Goal: Check status: Check status

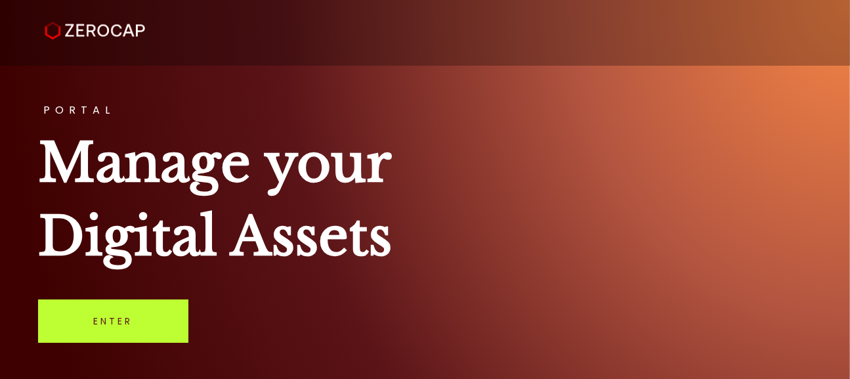
click at [96, 306] on link "Enter" at bounding box center [113, 320] width 150 height 43
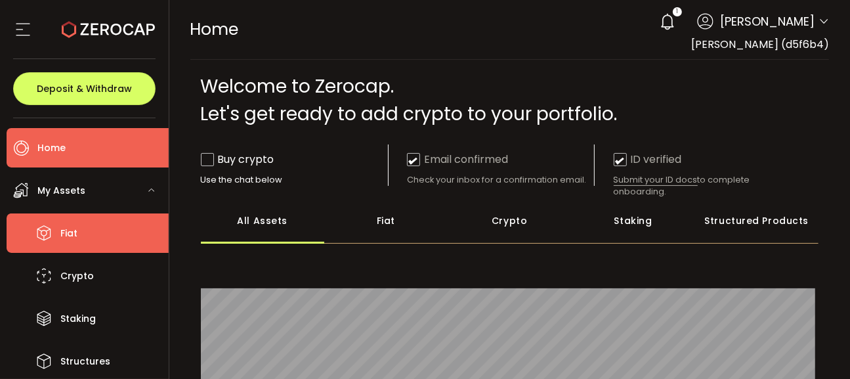
click at [107, 221] on li "Fiat" at bounding box center [88, 232] width 162 height 39
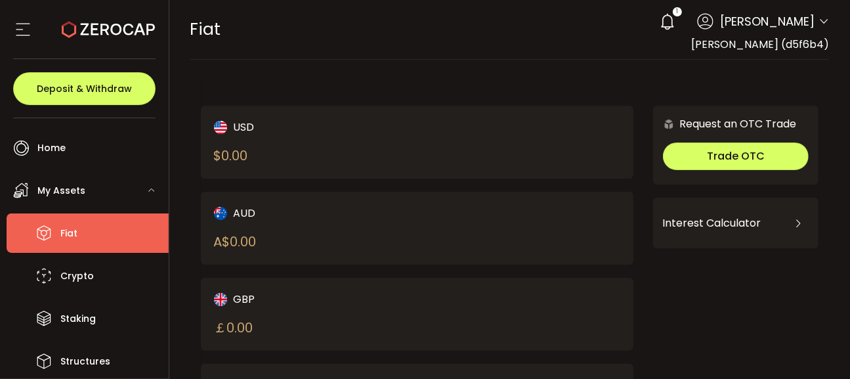
click at [93, 192] on div "My Assets" at bounding box center [88, 190] width 162 height 39
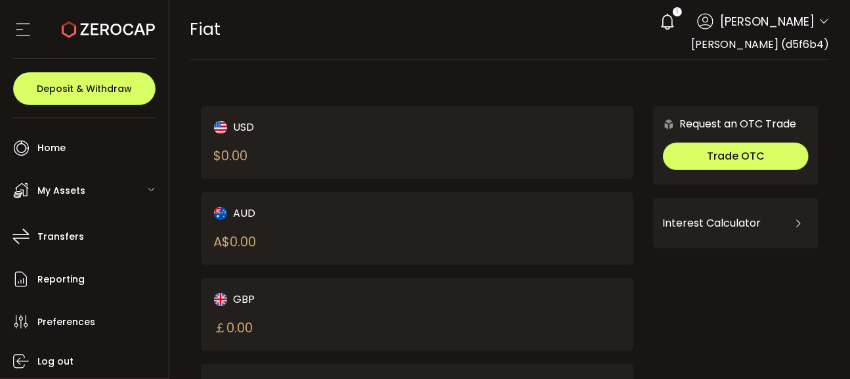
click at [677, 22] on icon at bounding box center [667, 21] width 18 height 18
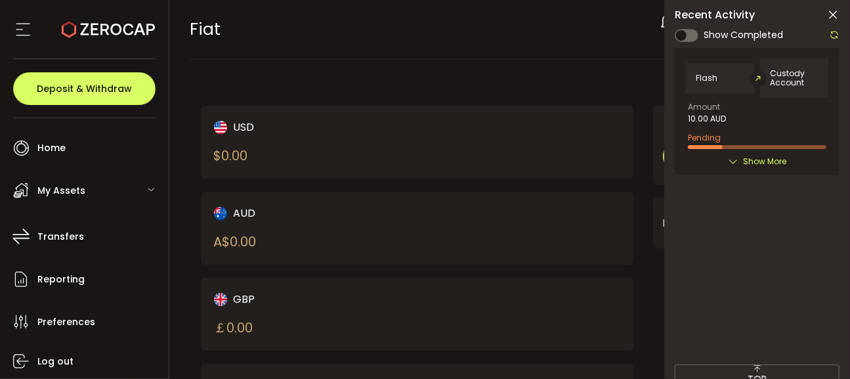
click at [767, 164] on span "Show More" at bounding box center [764, 161] width 43 height 13
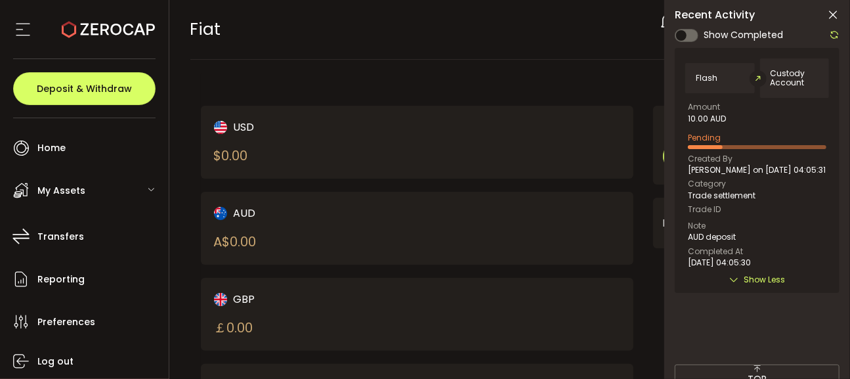
click at [835, 35] on icon at bounding box center [834, 35] width 11 height 11
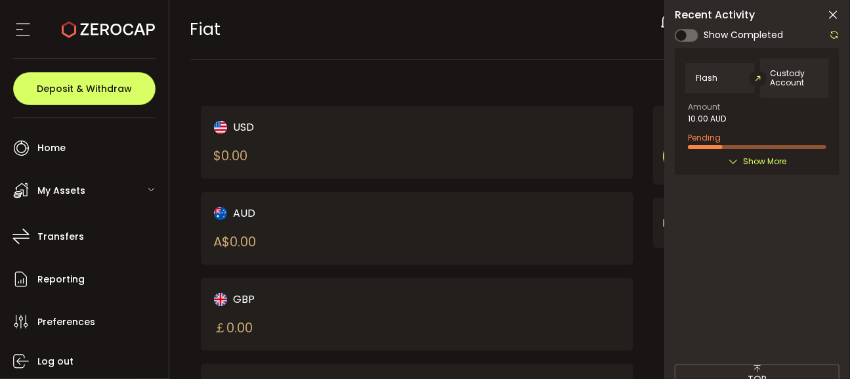
click at [736, 162] on icon at bounding box center [733, 161] width 11 height 11
click at [738, 155] on div "Show More" at bounding box center [757, 161] width 144 height 13
click at [744, 158] on span "Show More" at bounding box center [764, 161] width 43 height 13
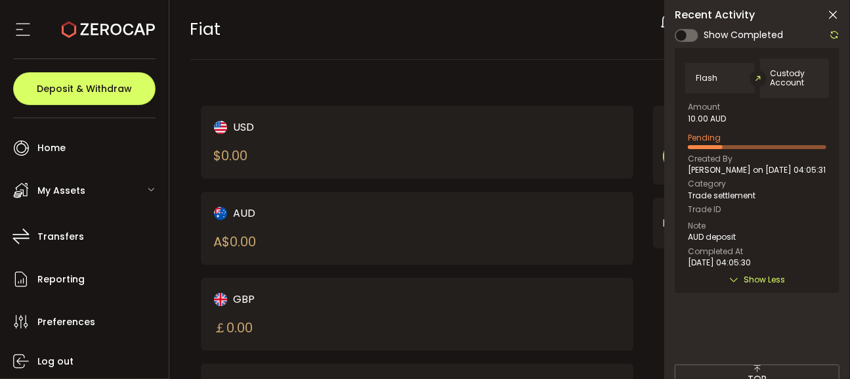
click at [839, 35] on div "Recent Activity Show Completed Flash Custody Account Amount 10.00 AUD Pending C…" at bounding box center [757, 208] width 186 height 417
click at [835, 36] on icon at bounding box center [834, 35] width 11 height 11
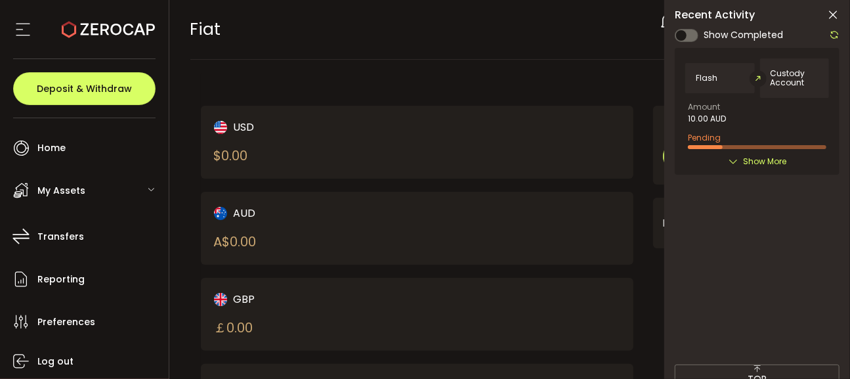
click at [832, 13] on icon at bounding box center [832, 15] width 13 height 13
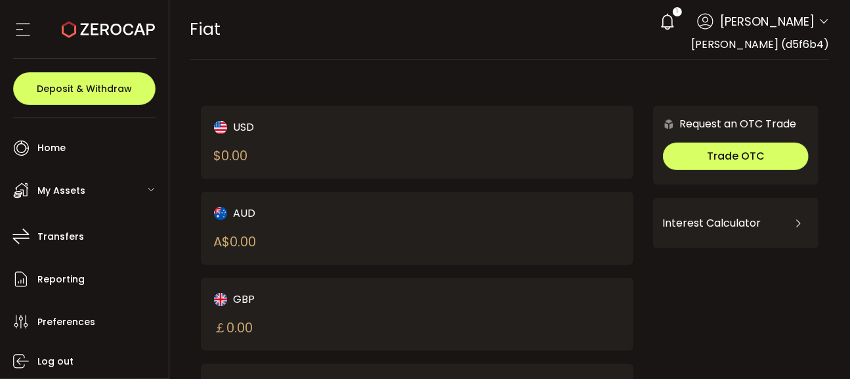
click at [454, 75] on div "USD $ 0.00 AUD A$ 0.00 GBP ￡ 0.00 EUR € 0.00 CAD C$ 0.00 NZD Request an OTC Tra…" at bounding box center [510, 347] width 618 height 549
click at [677, 20] on icon at bounding box center [667, 21] width 18 height 18
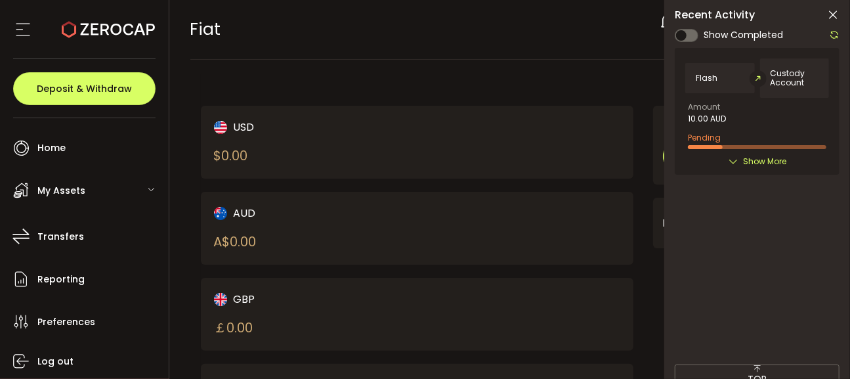
click at [694, 30] on span at bounding box center [687, 35] width 24 height 13
click at [829, 16] on icon at bounding box center [832, 15] width 13 height 13
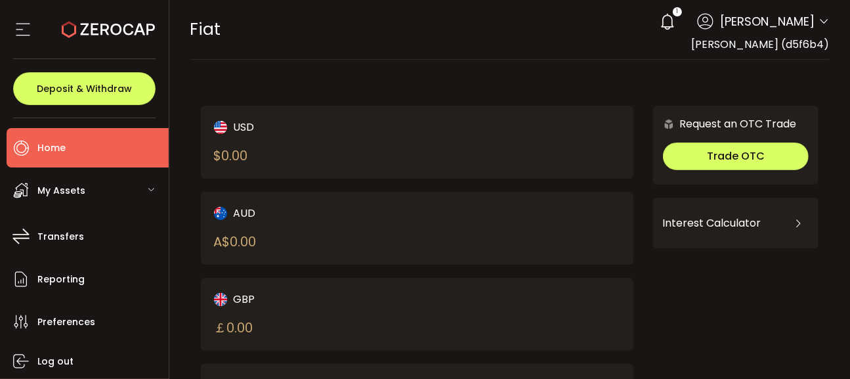
click at [110, 140] on li "Home" at bounding box center [88, 147] width 162 height 39
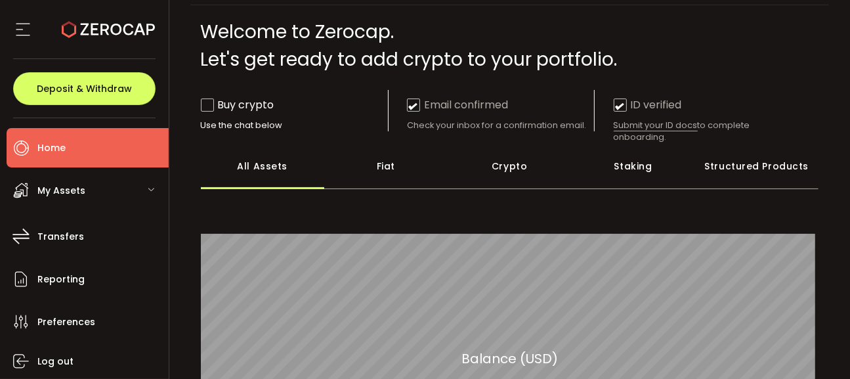
scroll to position [131, 0]
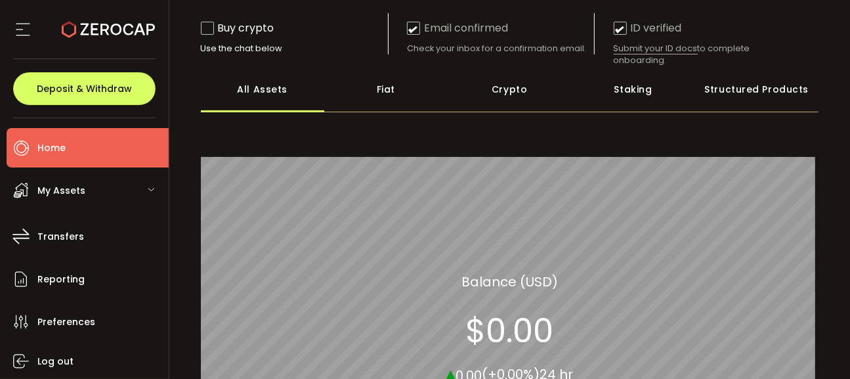
click at [532, 96] on div "Crypto" at bounding box center [509, 89] width 123 height 46
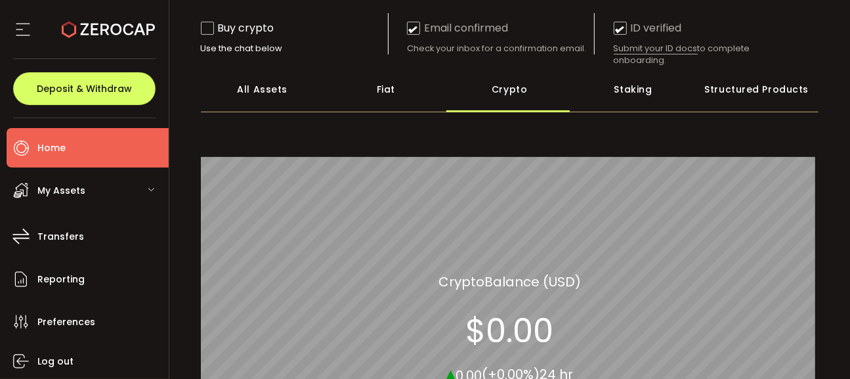
click at [423, 103] on div "Fiat" at bounding box center [385, 89] width 123 height 46
click at [298, 100] on div "All Assets" at bounding box center [262, 89] width 123 height 46
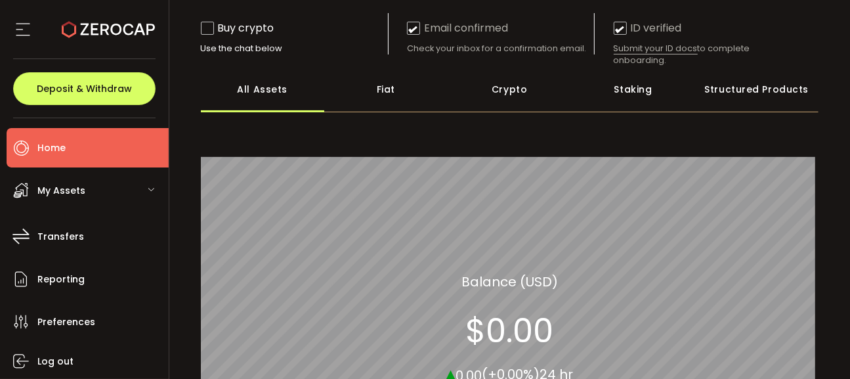
click at [377, 96] on div "Fiat" at bounding box center [385, 89] width 123 height 46
click at [285, 103] on div "All Assets" at bounding box center [262, 89] width 123 height 46
click at [92, 186] on div "My Assets" at bounding box center [88, 190] width 162 height 39
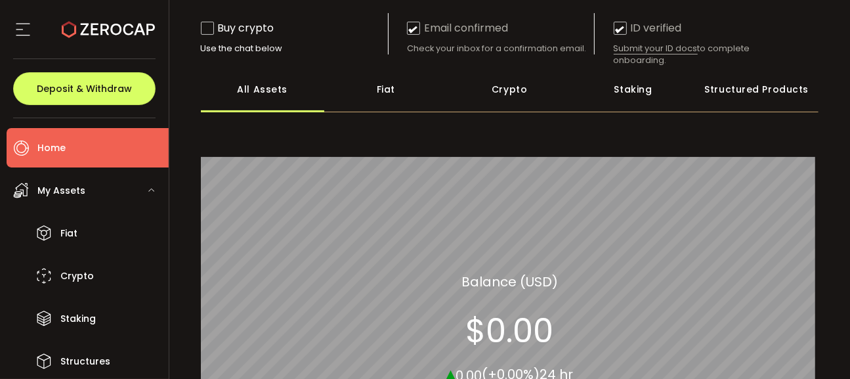
click at [92, 186] on div "My Assets" at bounding box center [88, 190] width 162 height 39
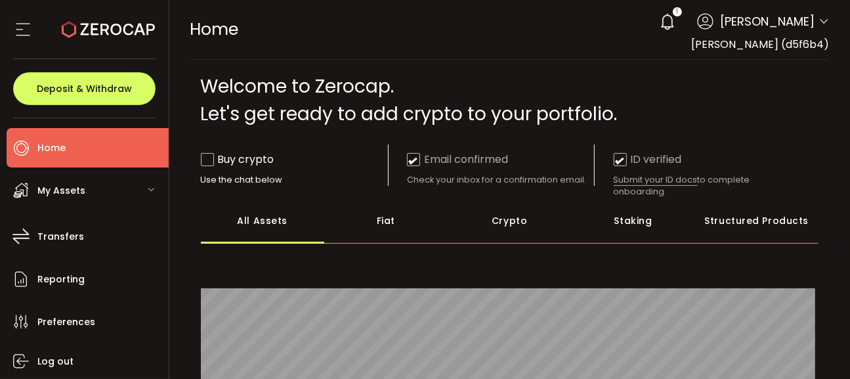
click at [677, 14] on icon at bounding box center [667, 21] width 18 height 18
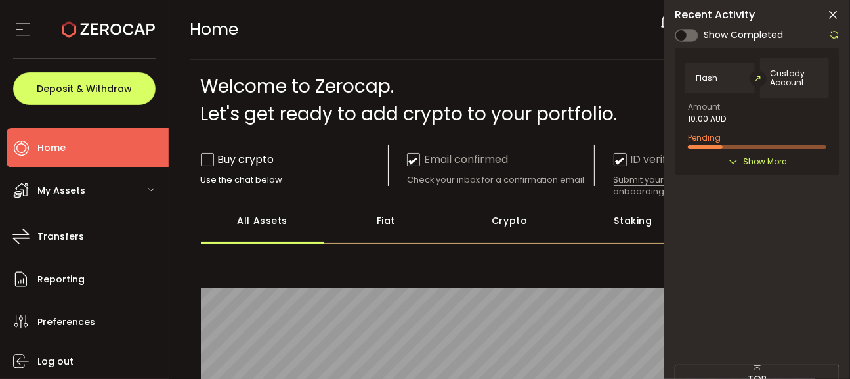
click at [785, 155] on span "Show More" at bounding box center [764, 161] width 43 height 13
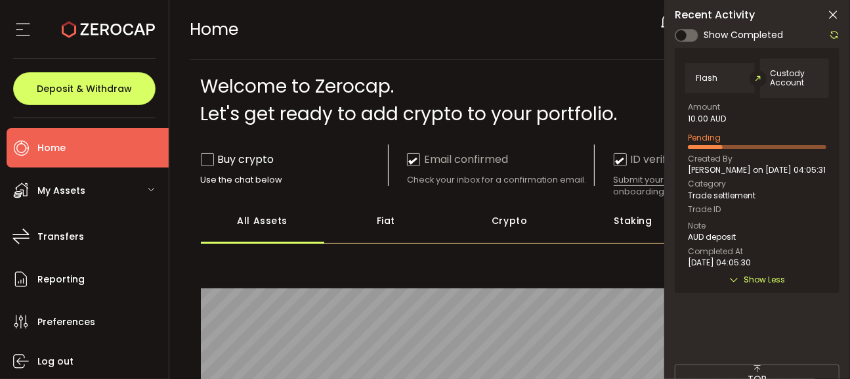
click at [756, 78] on use at bounding box center [757, 78] width 17 height 16
click at [711, 133] on span "Pending" at bounding box center [704, 137] width 33 height 11
click at [702, 135] on span "Pending" at bounding box center [704, 137] width 33 height 11
click at [739, 137] on div "Pending" at bounding box center [757, 139] width 138 height 20
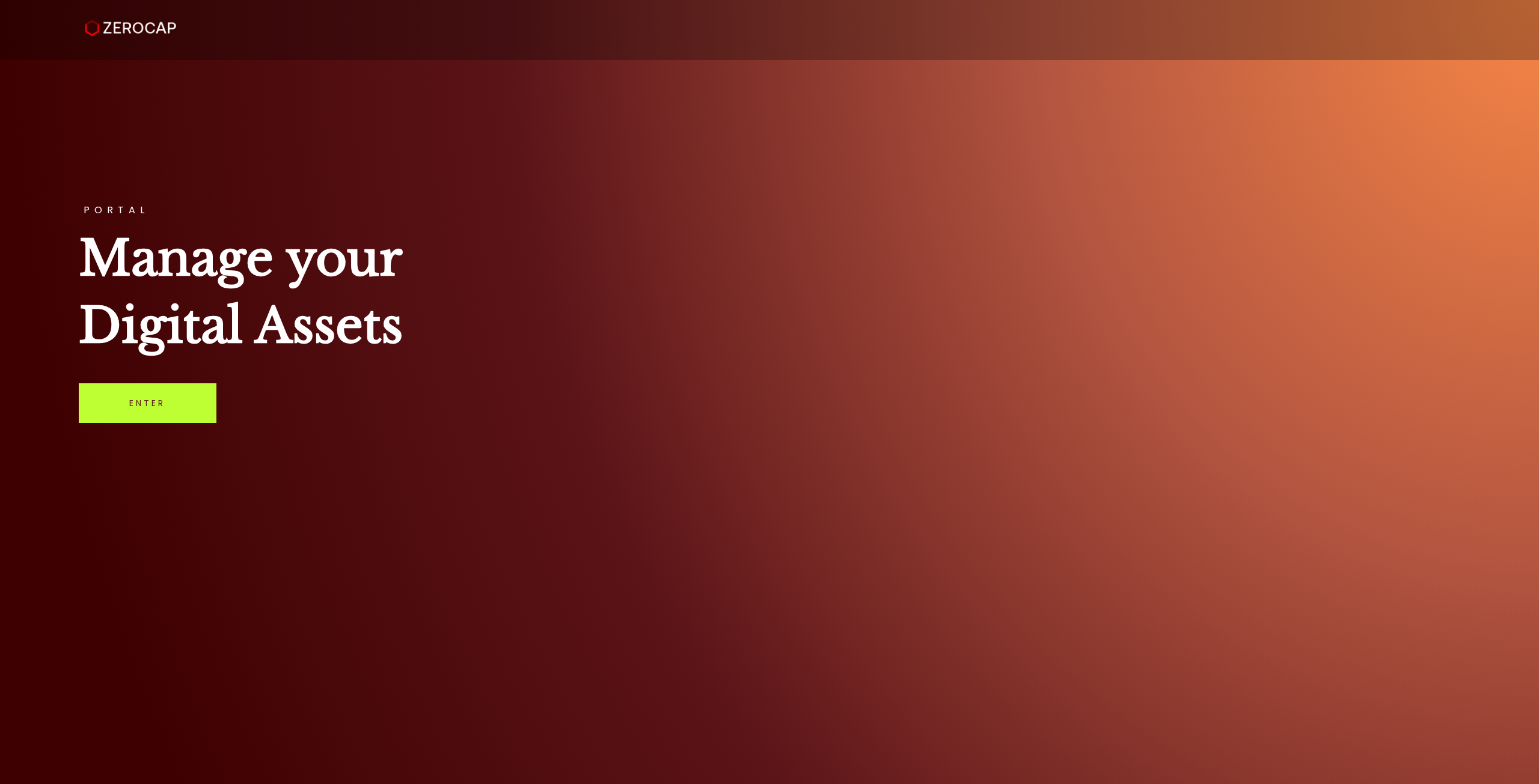
click at [149, 346] on link "Enter" at bounding box center [147, 403] width 137 height 39
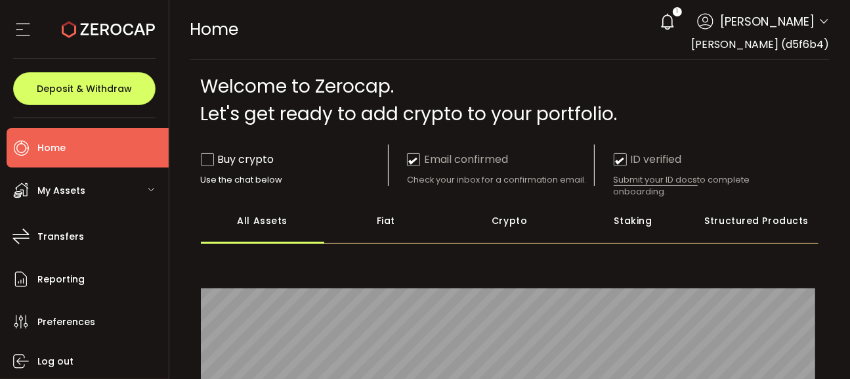
scroll to position [43, 0]
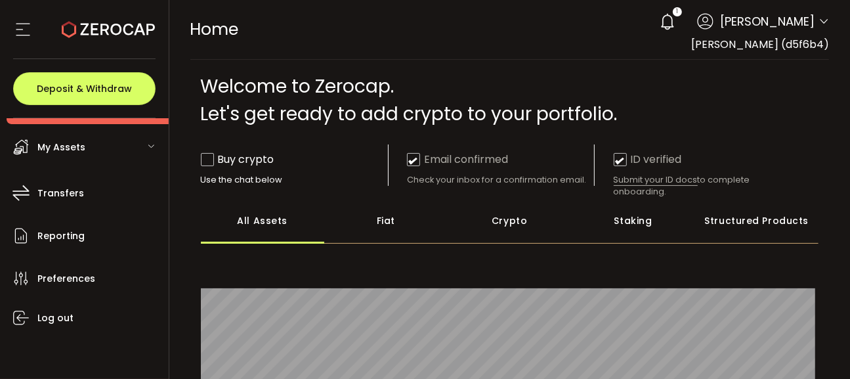
click at [677, 30] on icon at bounding box center [667, 21] width 18 height 18
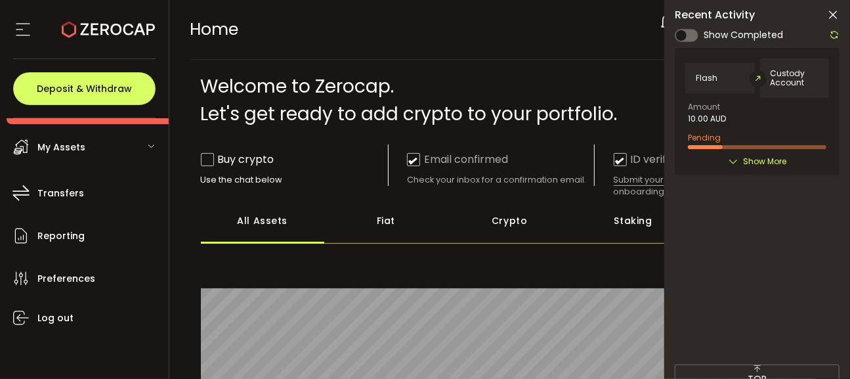
click at [827, 18] on icon at bounding box center [832, 15] width 13 height 13
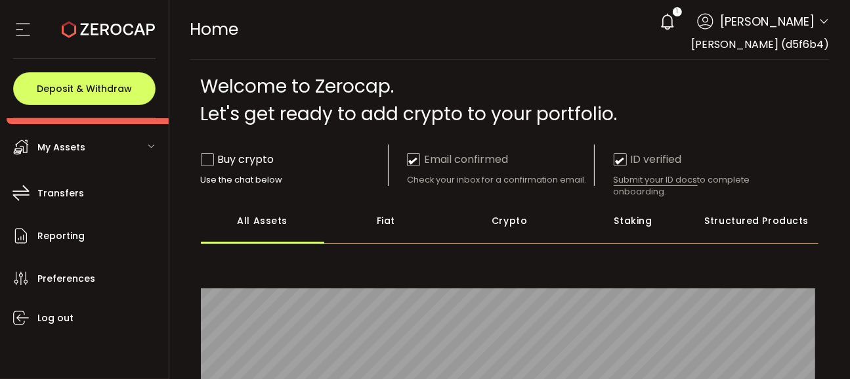
click at [100, 152] on div "My Assets" at bounding box center [88, 146] width 162 height 39
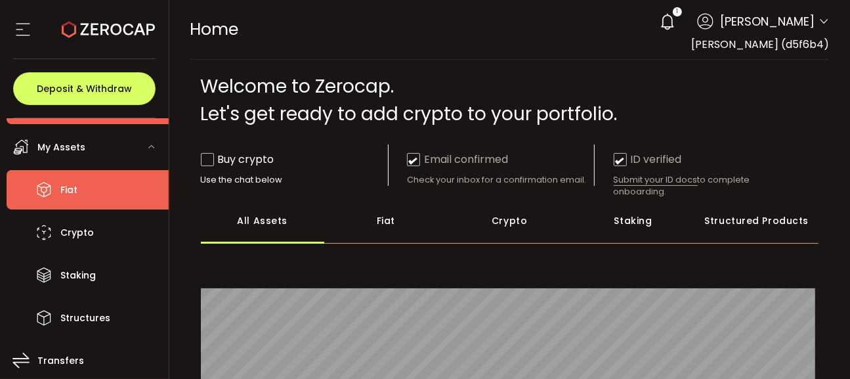
click at [85, 182] on li "Fiat" at bounding box center [88, 189] width 162 height 39
